Goal: Task Accomplishment & Management: Use online tool/utility

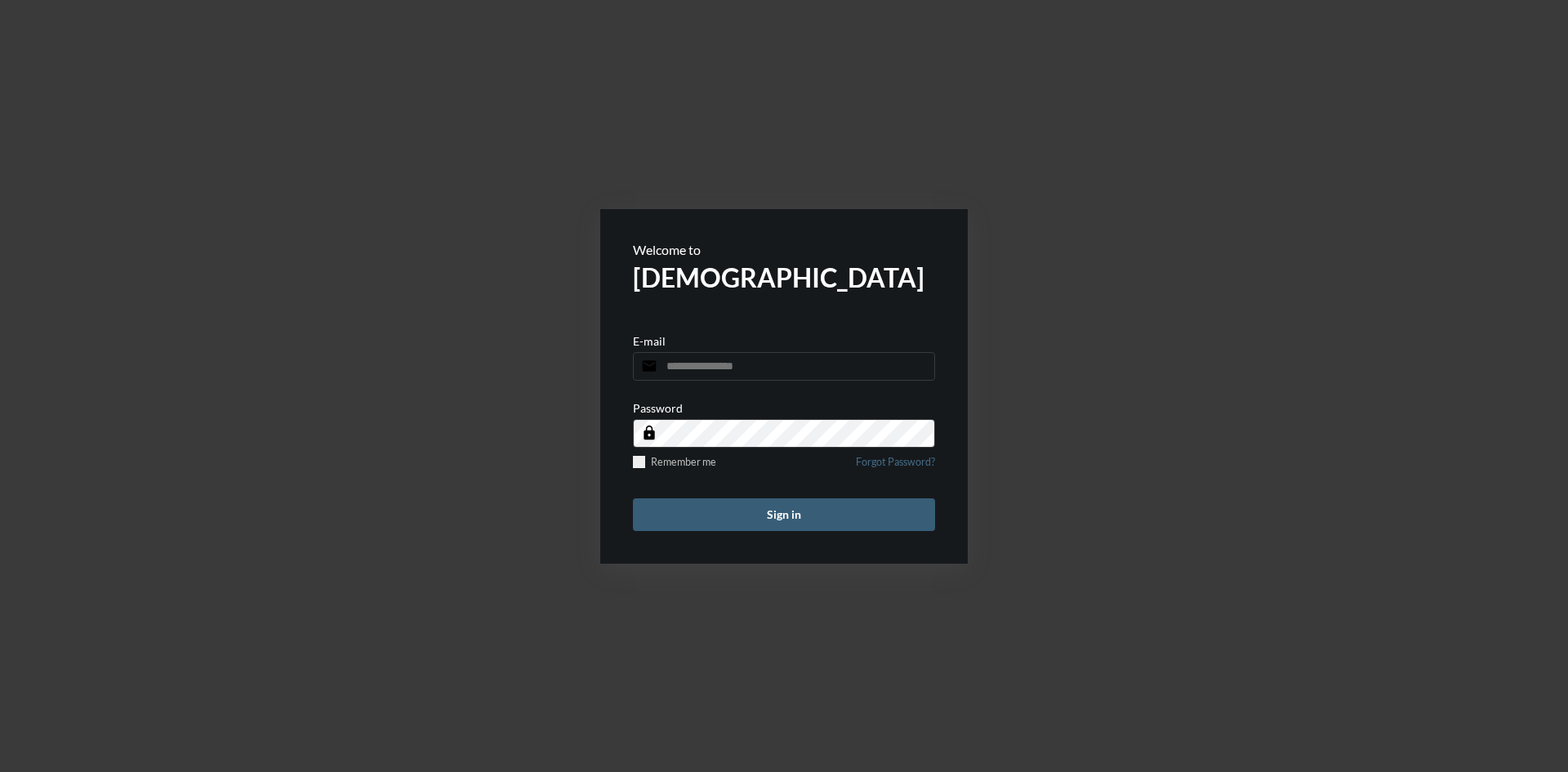
type input "**********"
click at [812, 511] on button "Sign in" at bounding box center [783, 515] width 302 height 33
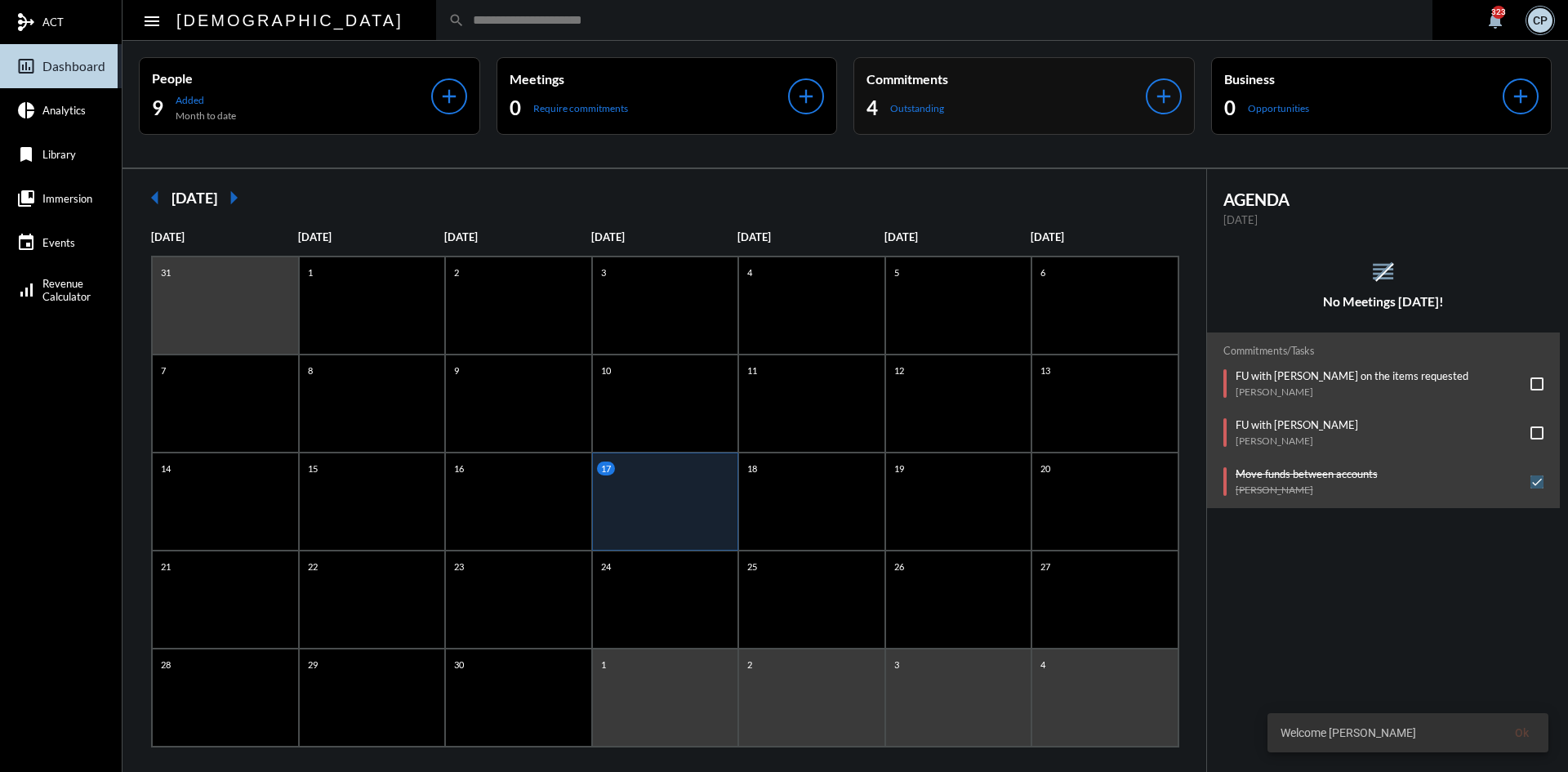
click at [982, 111] on div "4 Outstanding" at bounding box center [1006, 108] width 279 height 26
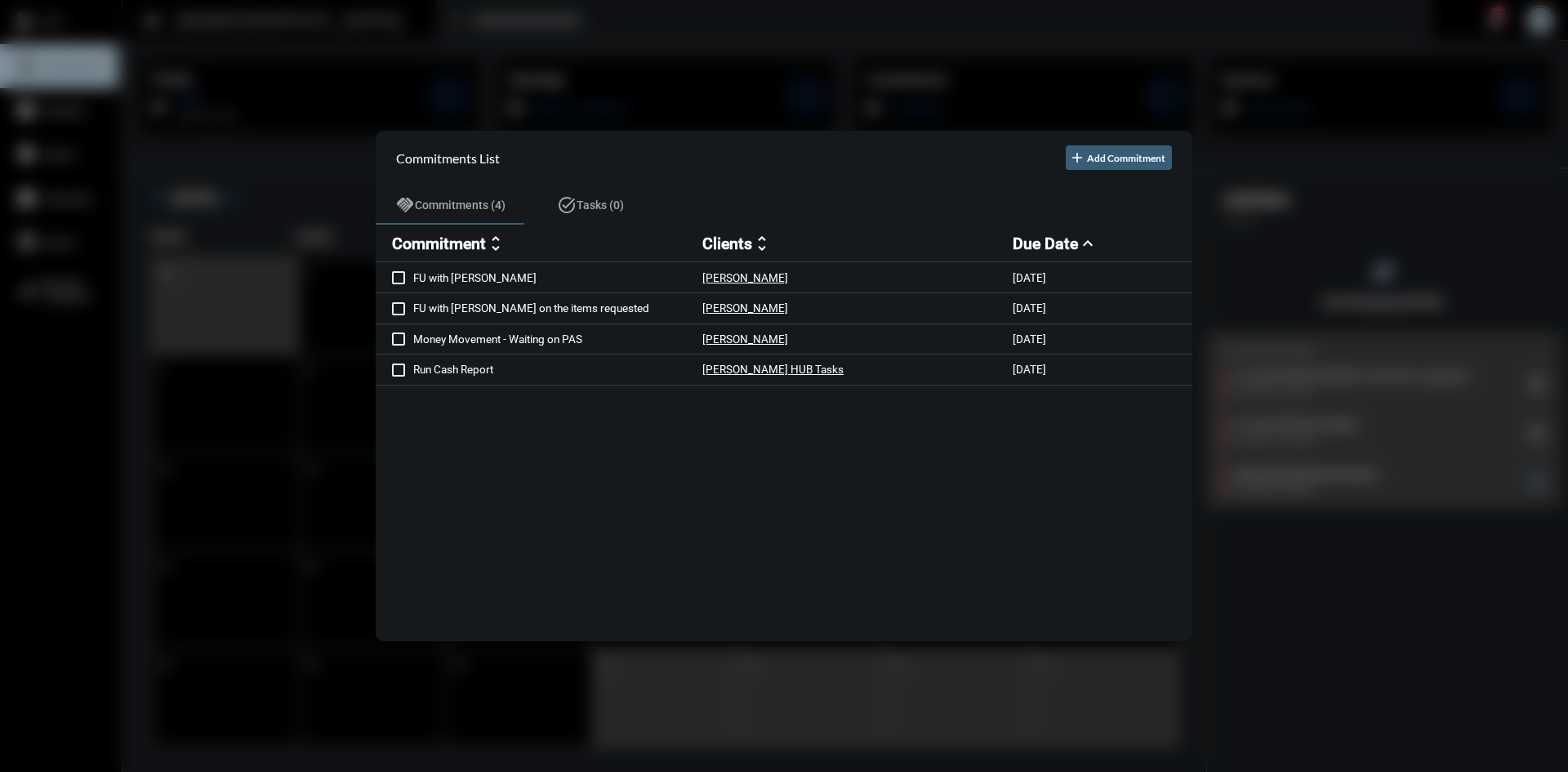
click at [837, 54] on div at bounding box center [784, 386] width 1568 height 772
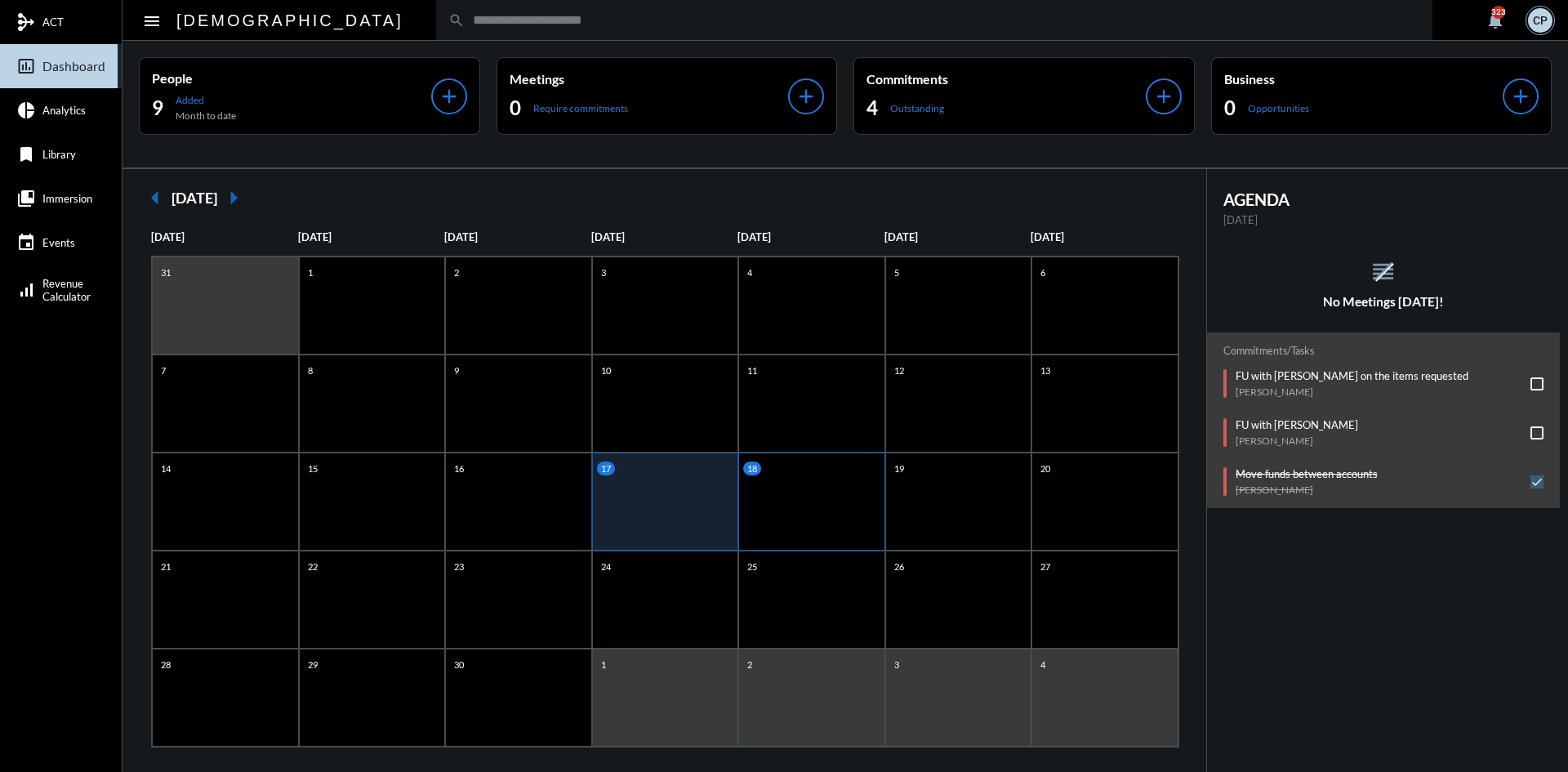
click at [803, 505] on div "18" at bounding box center [812, 501] width 147 height 98
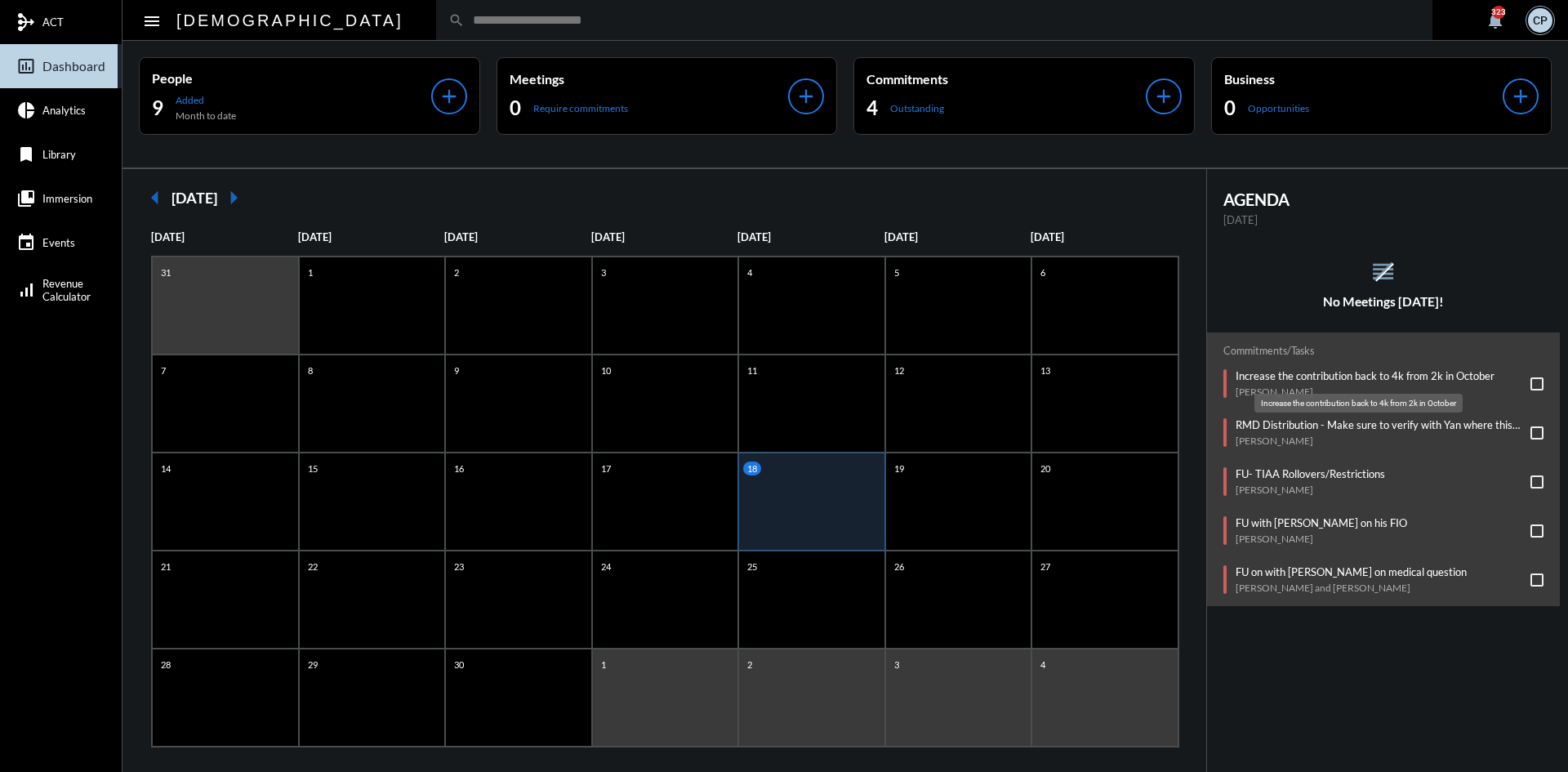
click at [1379, 373] on p "Increase the contribution back to 4k from 2k in October" at bounding box center [1366, 375] width 259 height 13
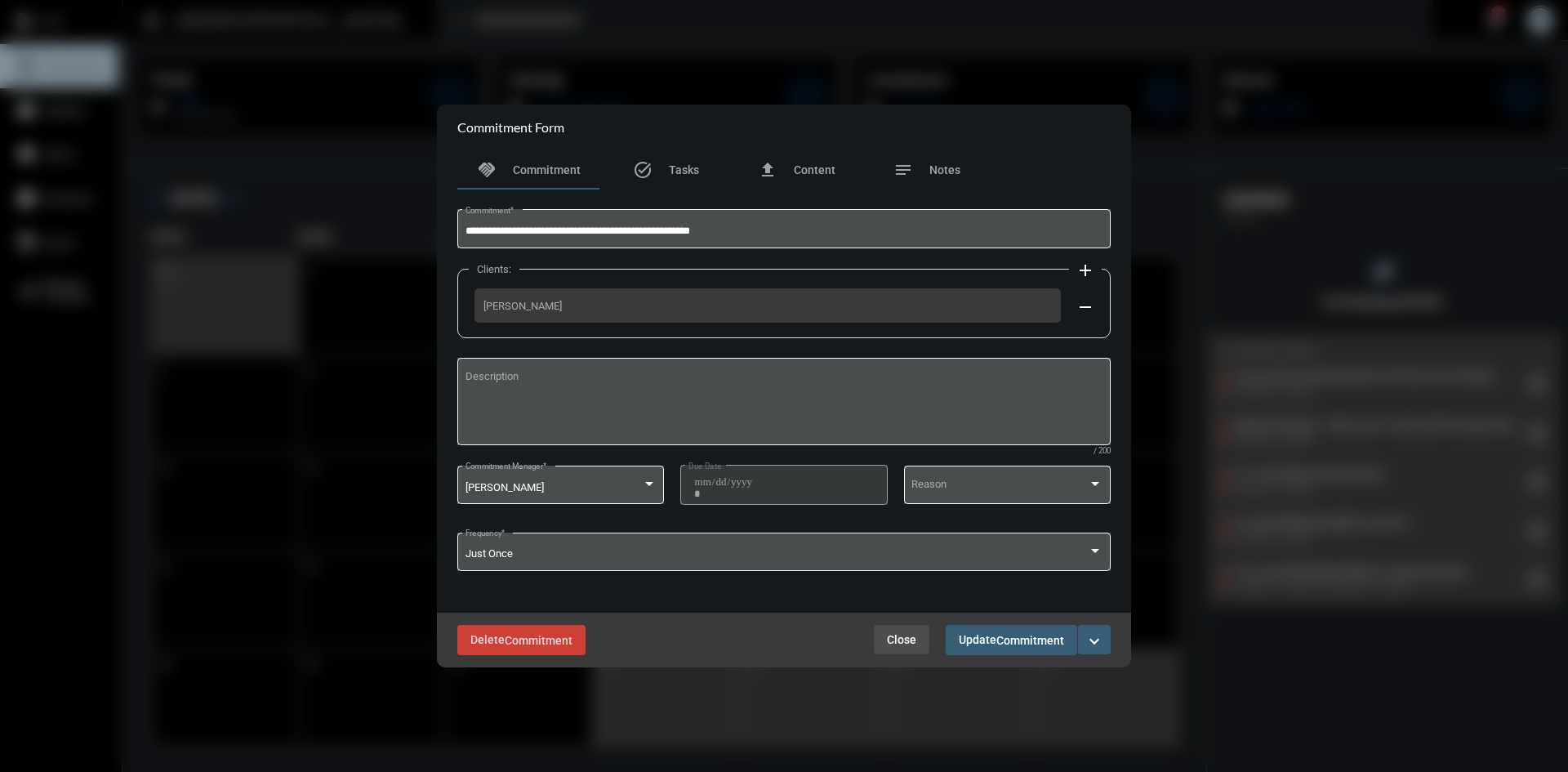
click at [893, 639] on span "Close" at bounding box center [902, 639] width 29 height 13
